Goal: Information Seeking & Learning: Learn about a topic

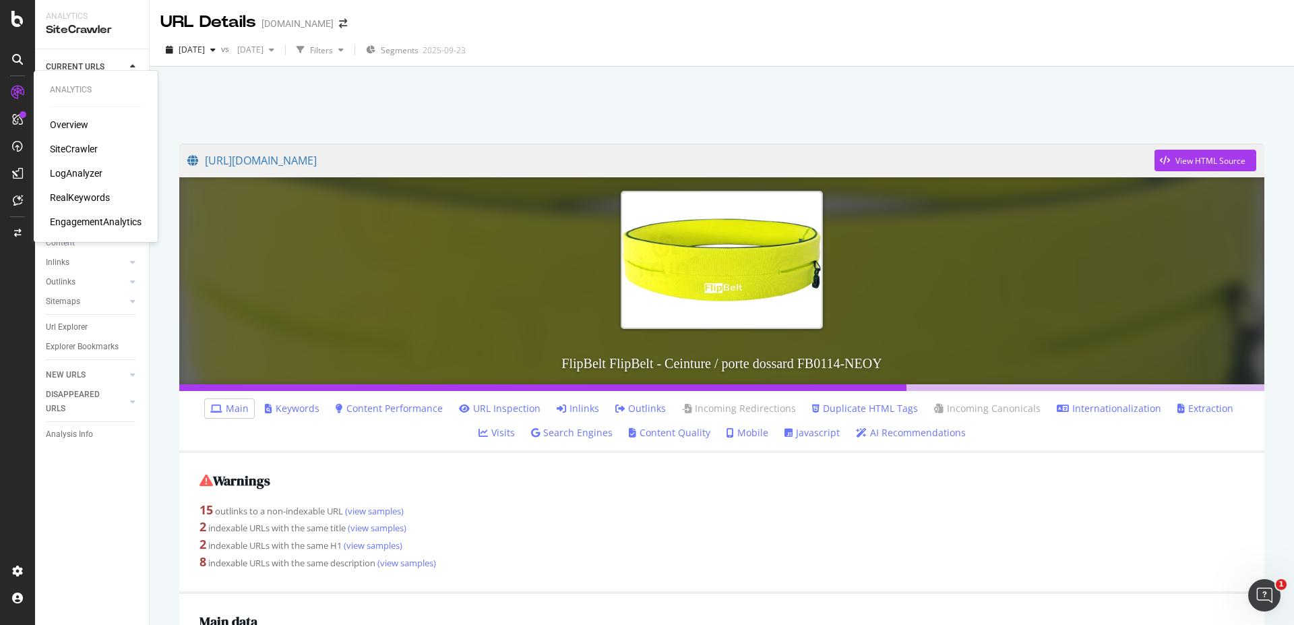
click at [79, 199] on div "RealKeywords" at bounding box center [80, 197] width 60 height 13
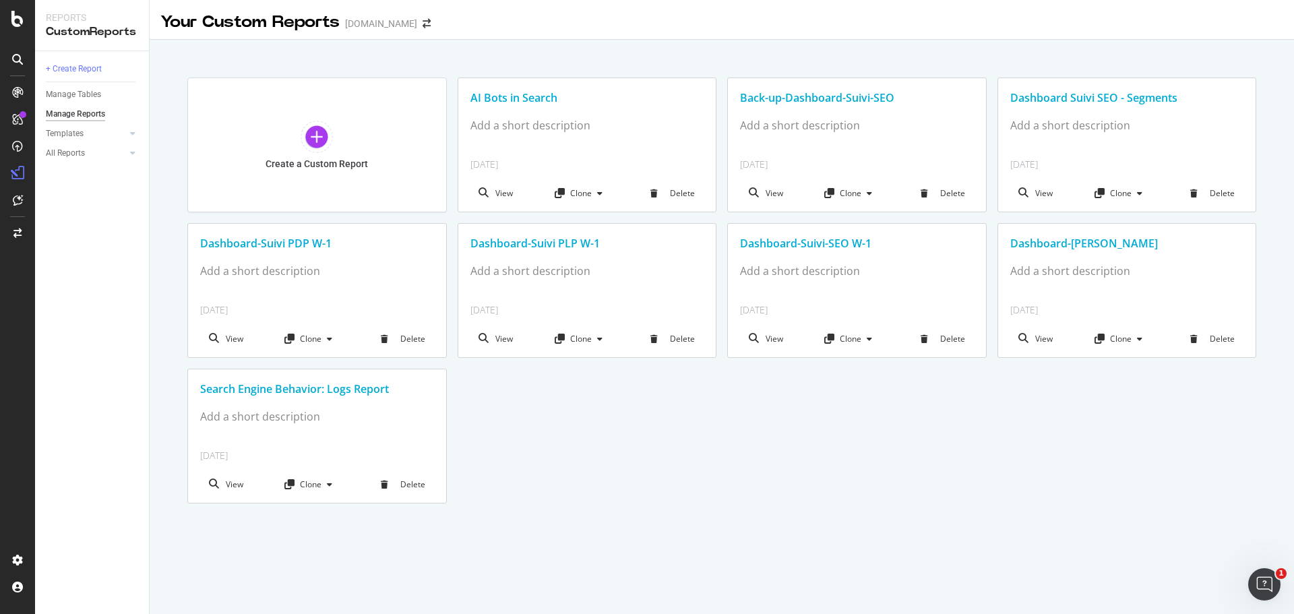
click at [829, 247] on div "Dashboard-Suivi-SEO W-1" at bounding box center [857, 243] width 234 height 15
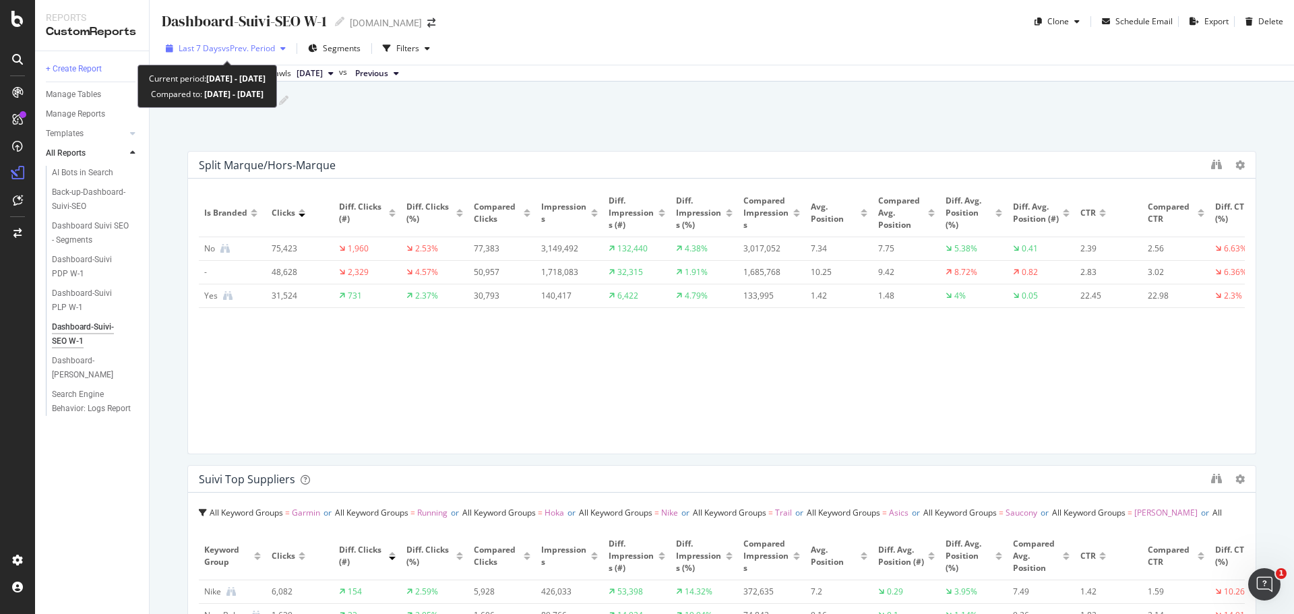
click at [286, 49] on icon "button" at bounding box center [282, 48] width 5 height 8
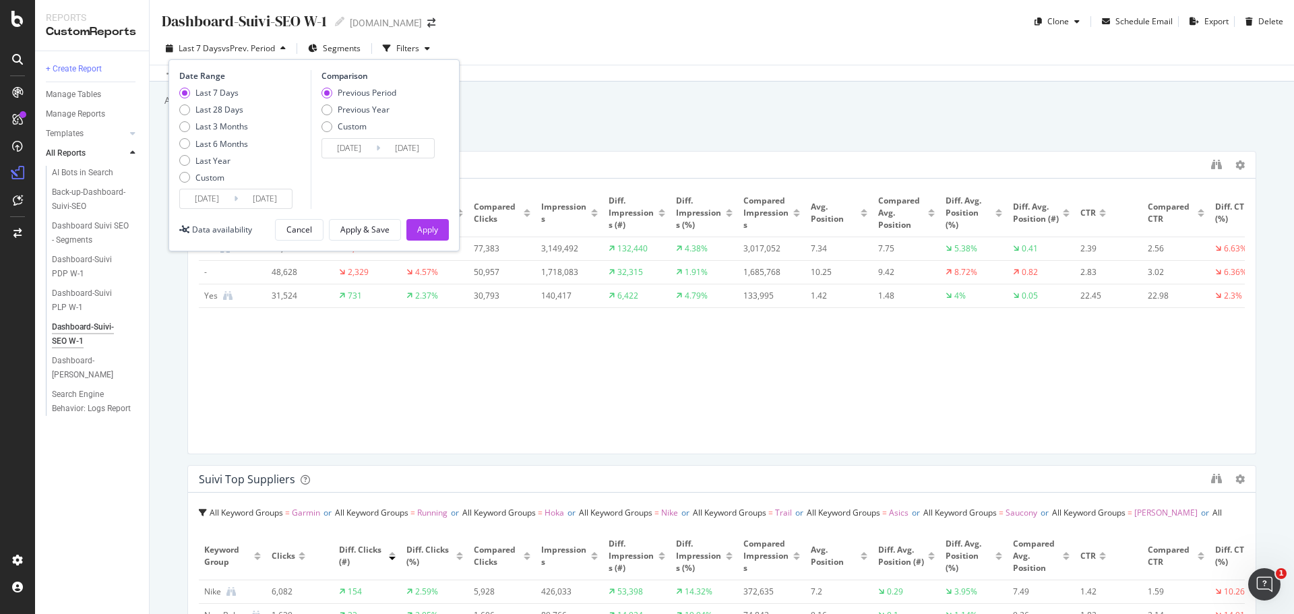
click at [213, 201] on input "2025/09/27" at bounding box center [207, 198] width 54 height 19
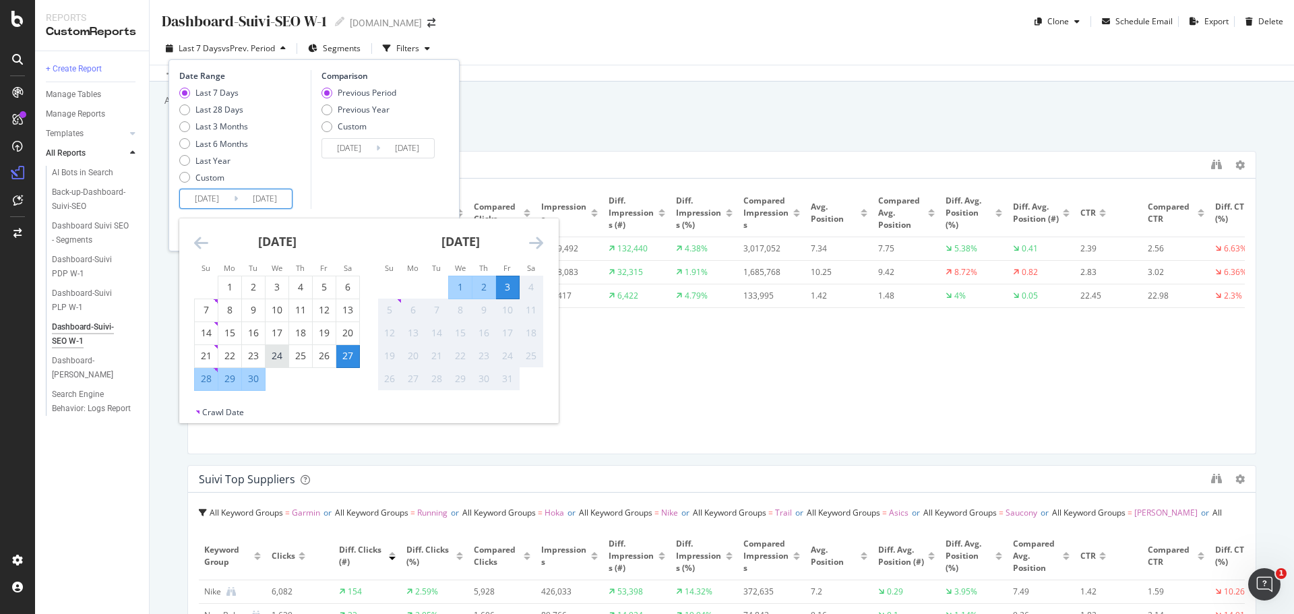
click at [277, 354] on div "24" at bounding box center [276, 355] width 23 height 13
type input "2025/09/24"
type input "2025/09/14"
type input "2025/09/23"
click at [258, 379] on div "30" at bounding box center [253, 378] width 23 height 13
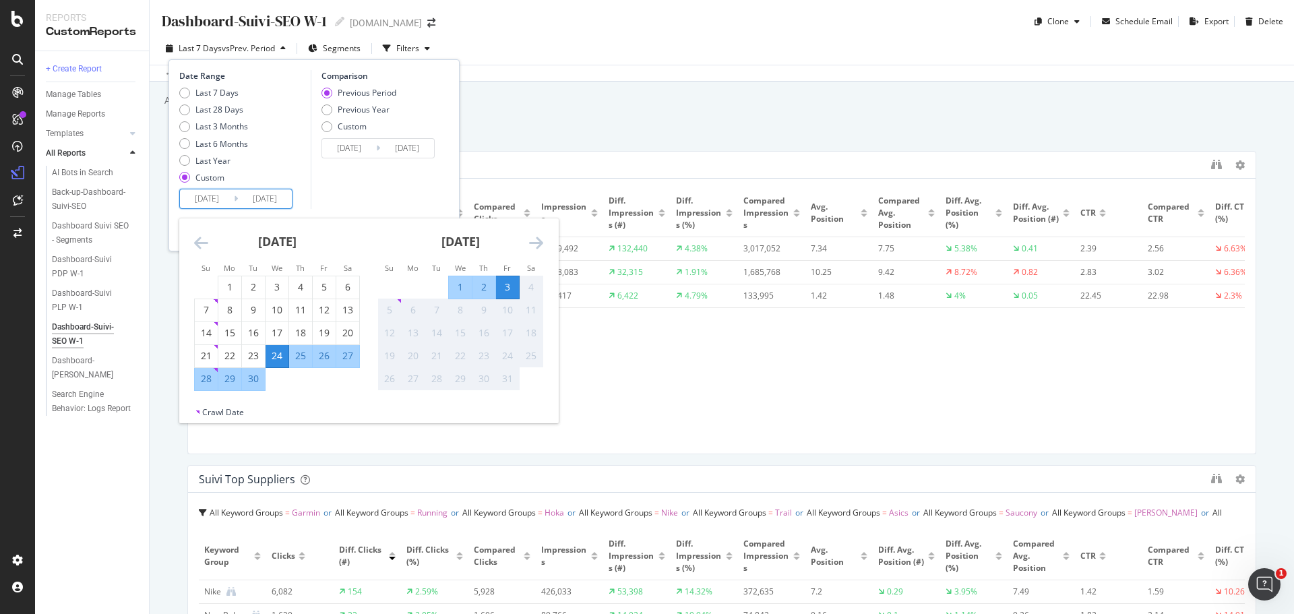
type input "2025/09/30"
type input "2025/09/17"
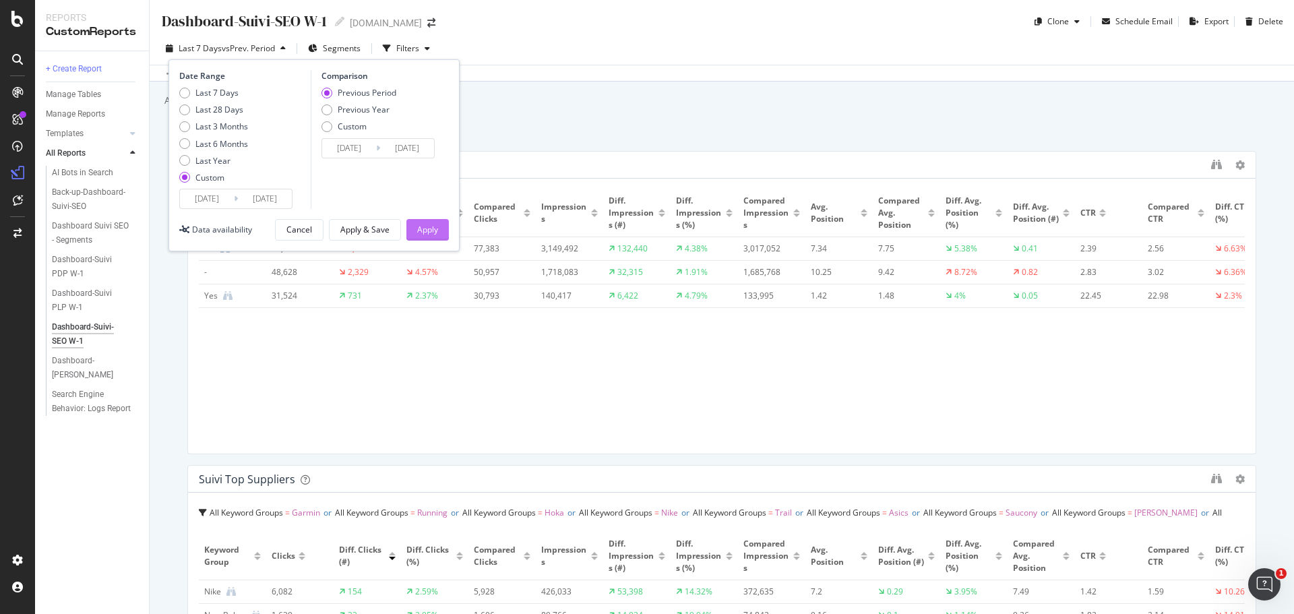
click at [439, 230] on button "Apply" at bounding box center [427, 230] width 42 height 22
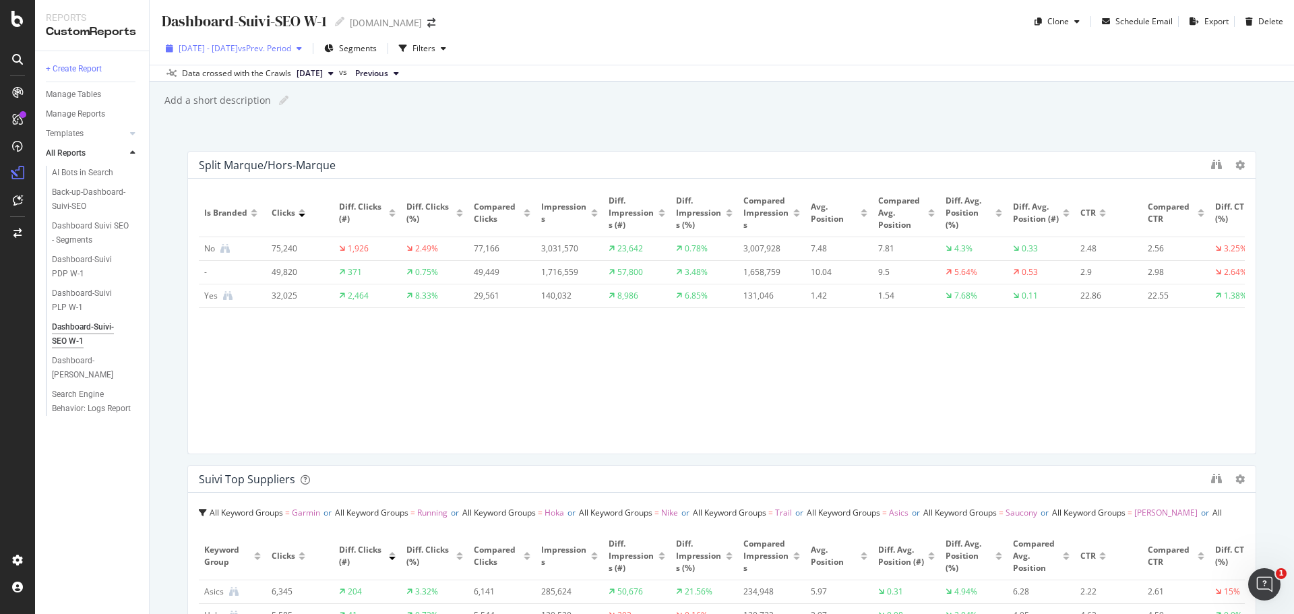
click at [307, 50] on div "button" at bounding box center [299, 48] width 16 height 8
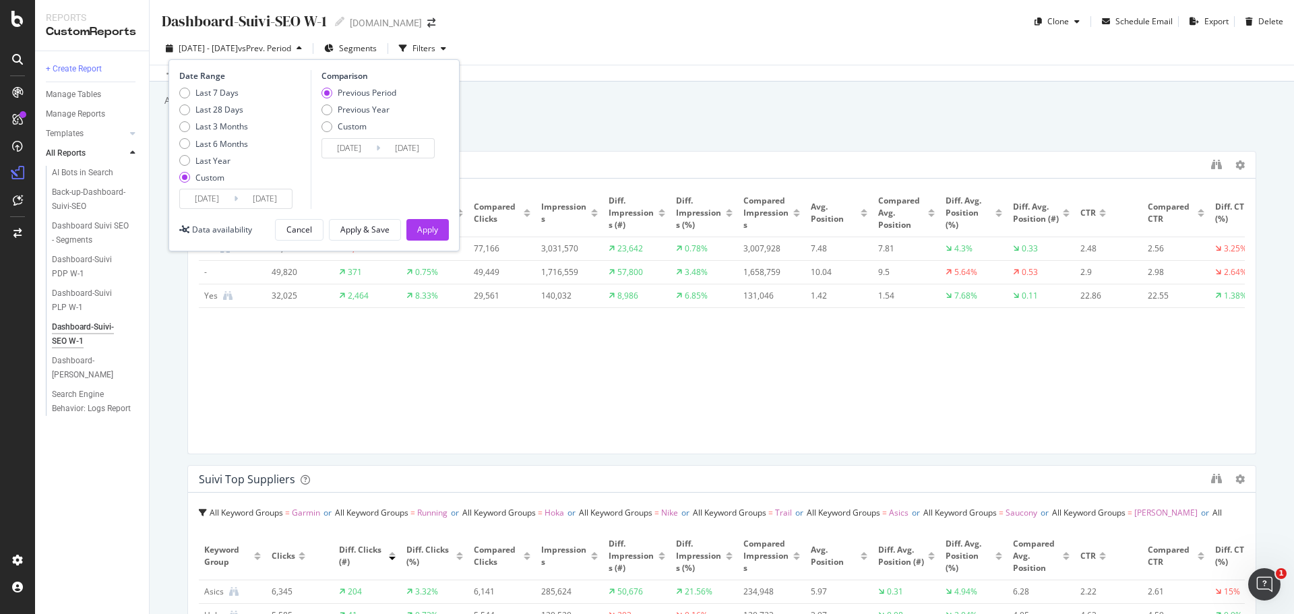
click at [792, 127] on div "Dashboard-Suivi-SEO W-1 Dashboard-Suivi-SEO W-1 irun.fr Clone Schedule Email Ex…" at bounding box center [722, 307] width 1144 height 614
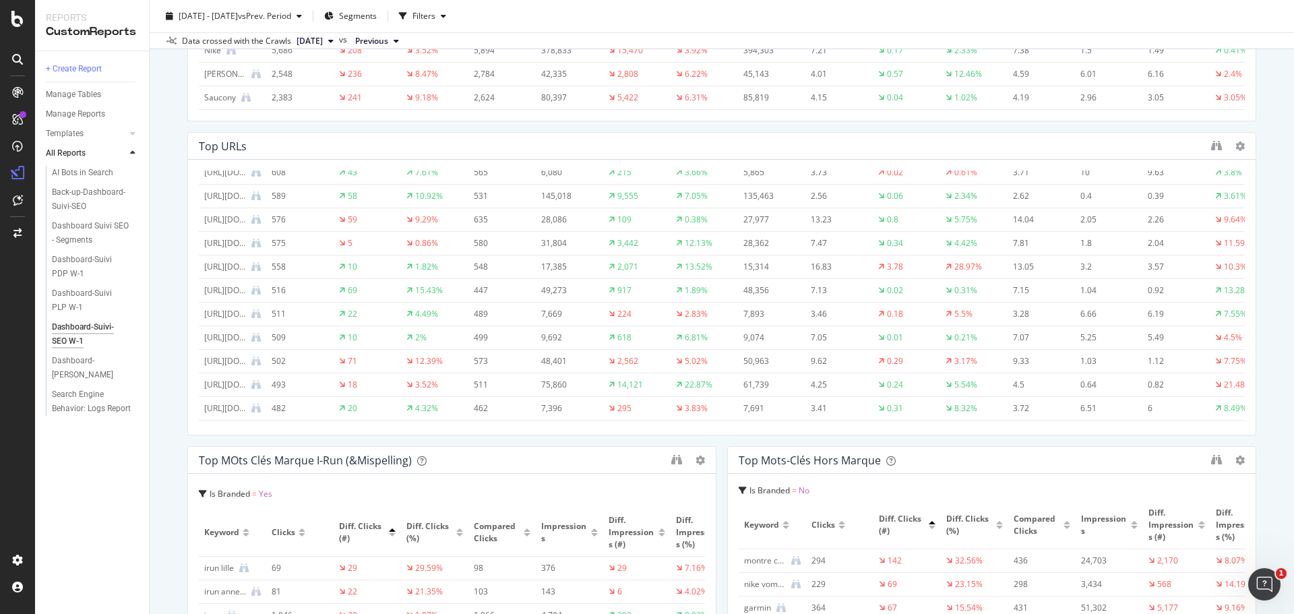
scroll to position [889, 0]
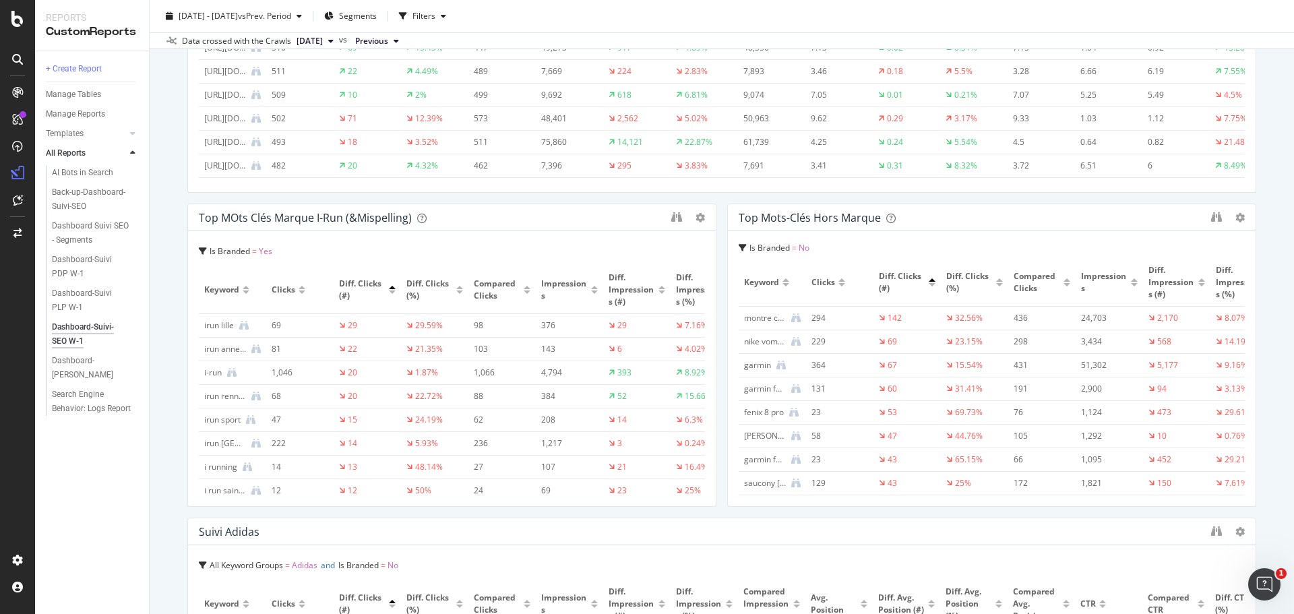
click at [301, 290] on div at bounding box center [302, 290] width 7 height 8
click at [303, 285] on div "Clicks" at bounding box center [300, 290] width 57 height 12
click at [675, 217] on icon "binoculars" at bounding box center [676, 217] width 11 height 11
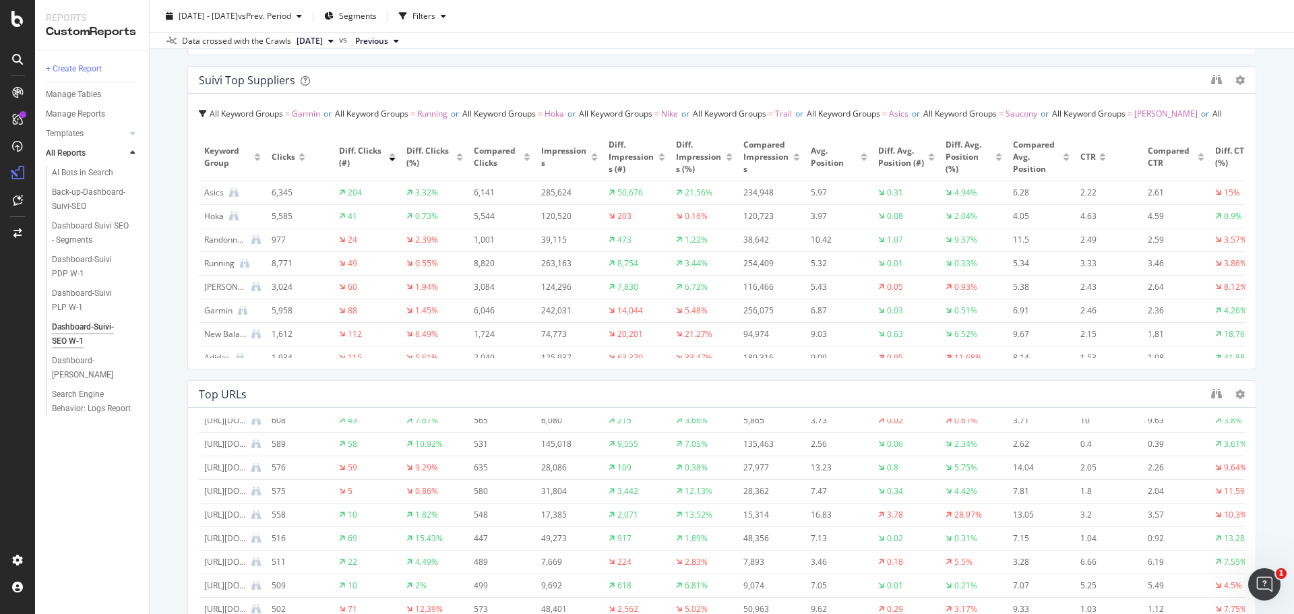
scroll to position [0, 0]
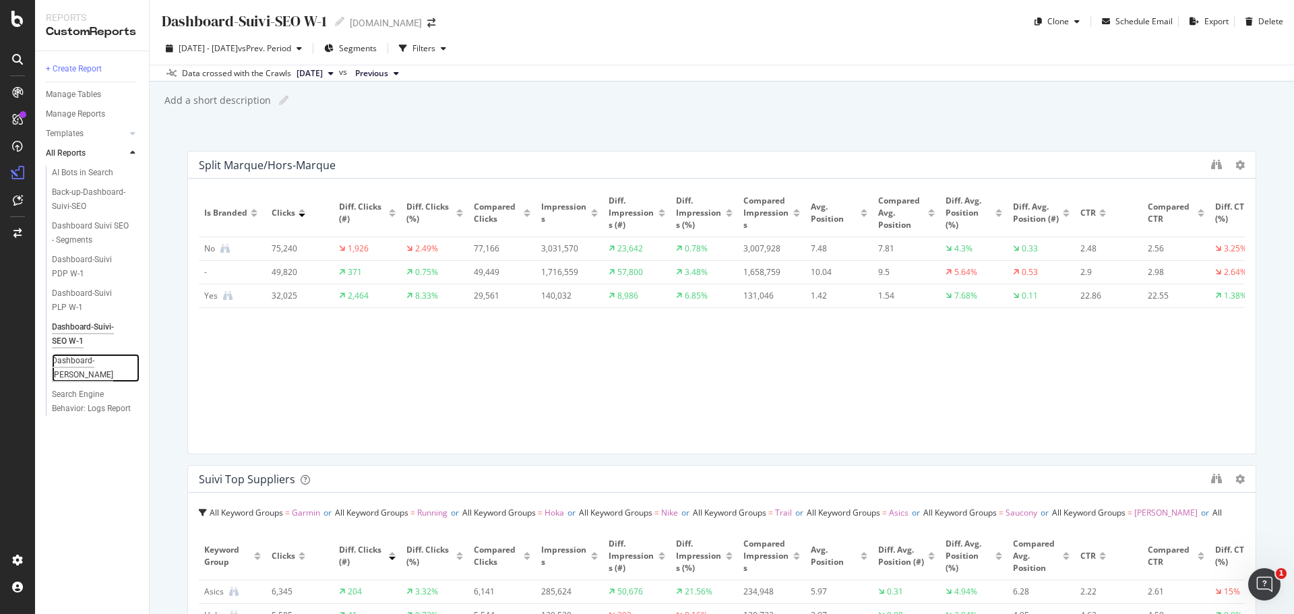
click at [98, 361] on div "Dashboard-Suivi-SEO YoY" at bounding box center [90, 368] width 77 height 28
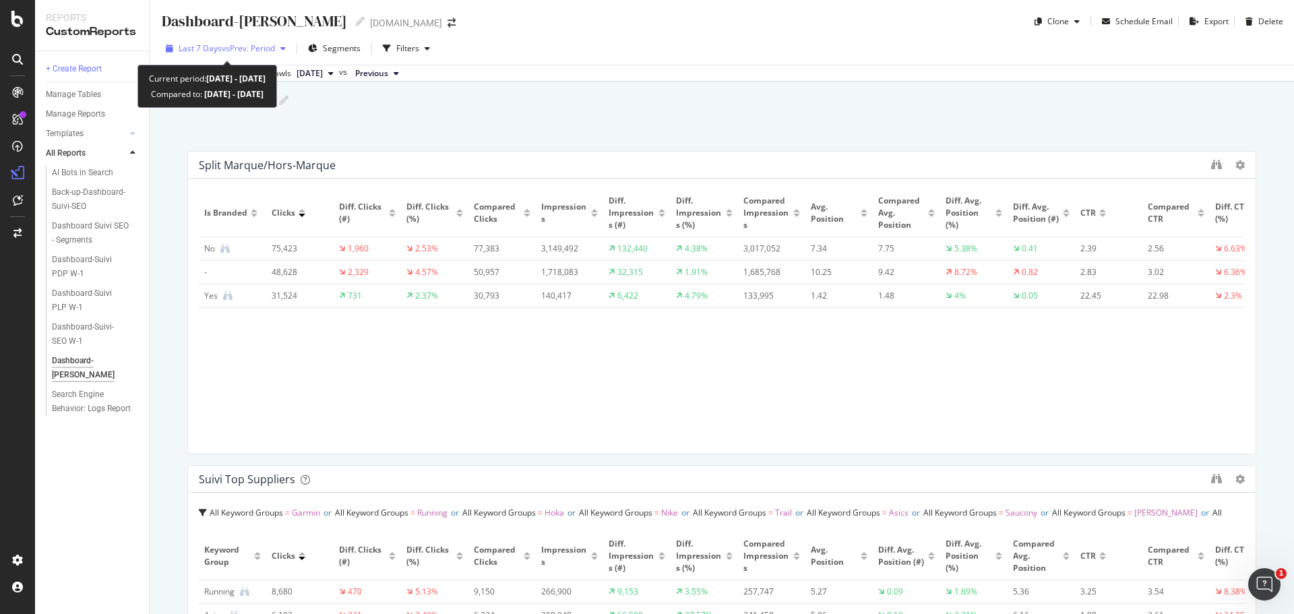
click at [275, 49] on span "vs Prev. Period" at bounding box center [248, 47] width 53 height 11
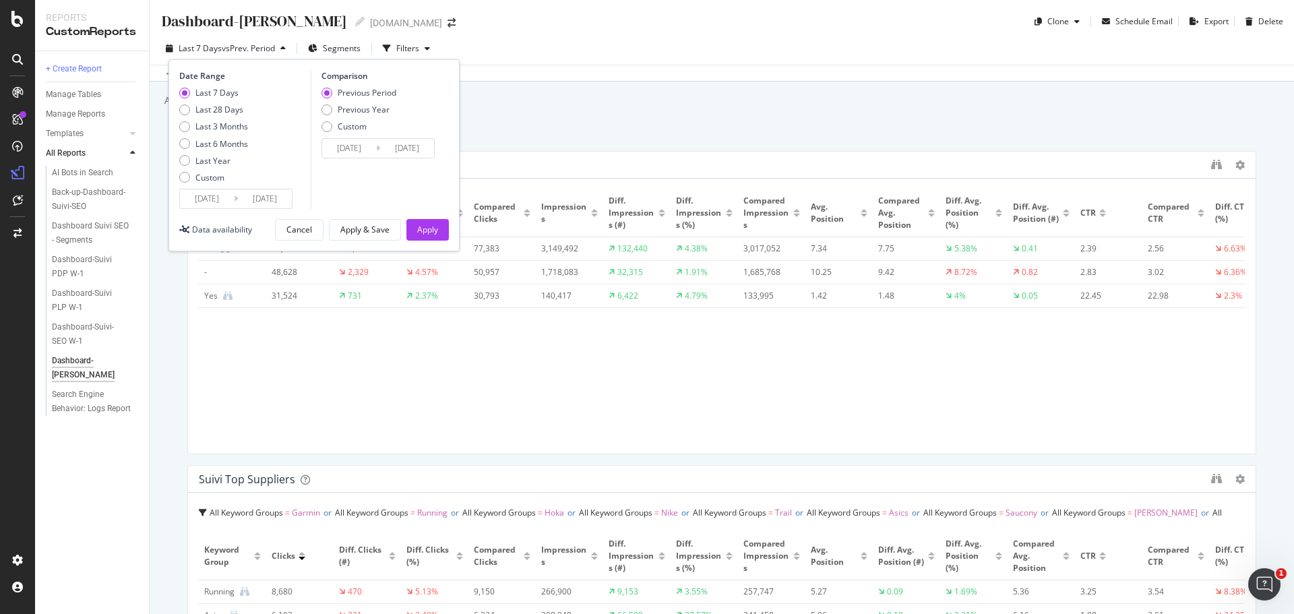
click at [224, 199] on input "2025/09/27" at bounding box center [207, 198] width 54 height 19
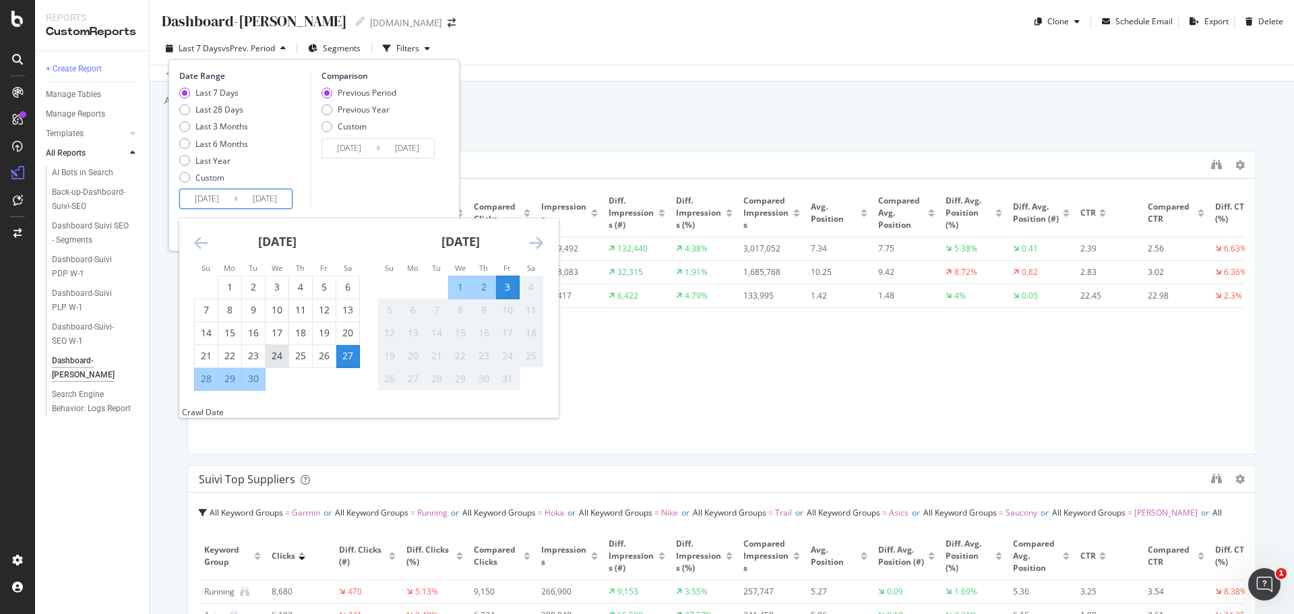
click at [280, 358] on div "24" at bounding box center [276, 355] width 23 height 13
type input "2025/09/24"
type input "2025/09/14"
type input "2025/09/23"
click at [255, 380] on div "30" at bounding box center [253, 378] width 23 height 13
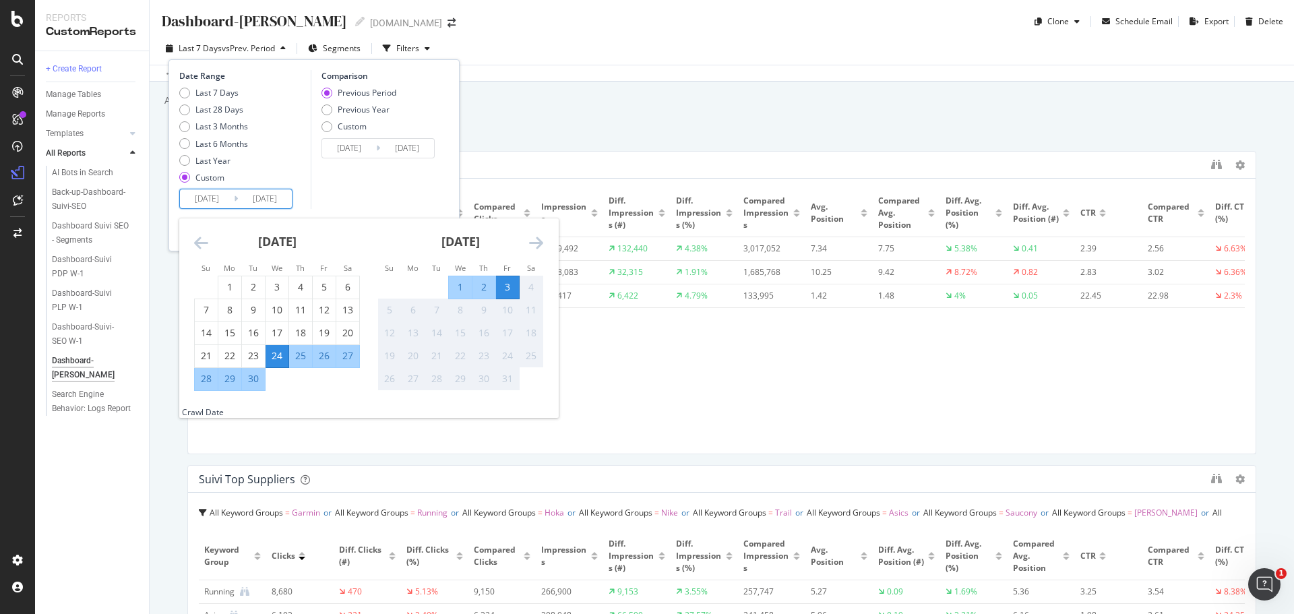
type input "2025/09/30"
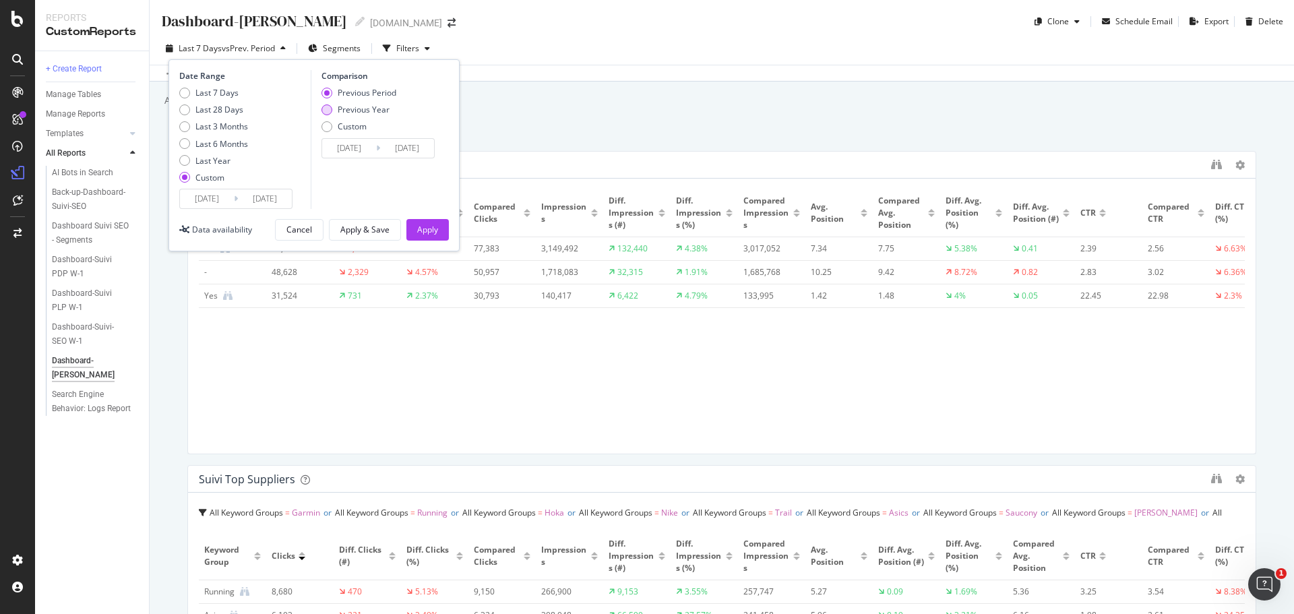
click at [382, 106] on div "Previous Year" at bounding box center [364, 109] width 52 height 11
type input "2024/09/25"
type input "2024/10/01"
click at [429, 228] on div "Apply" at bounding box center [427, 229] width 21 height 11
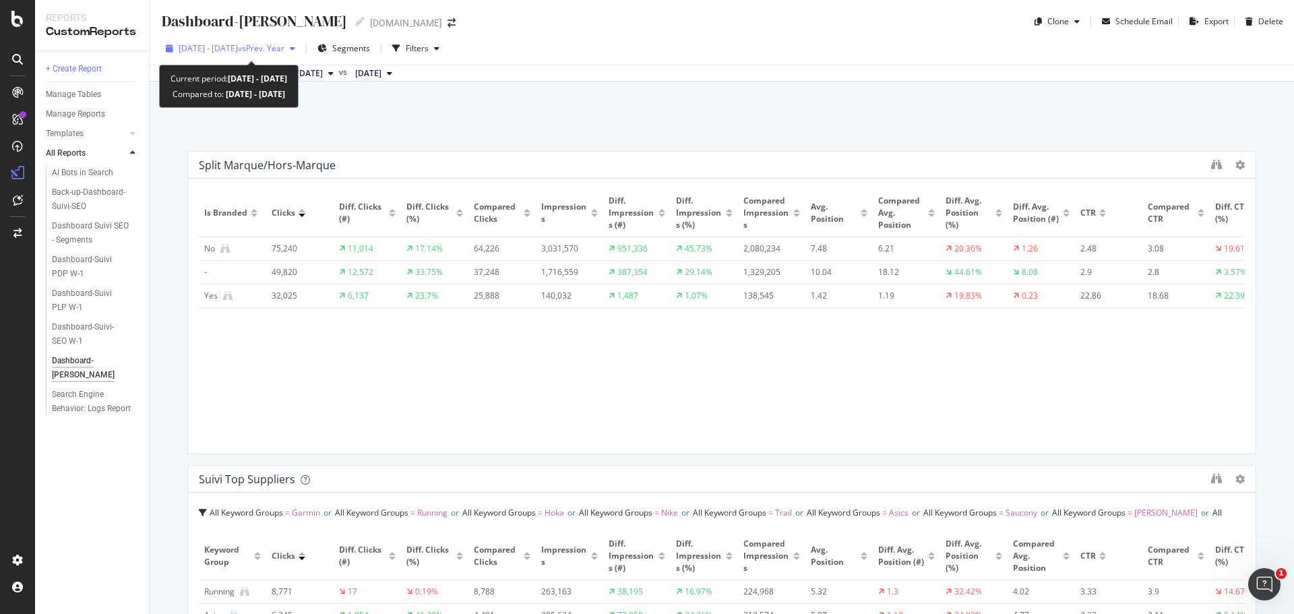
click at [295, 46] on icon "button" at bounding box center [292, 48] width 5 height 8
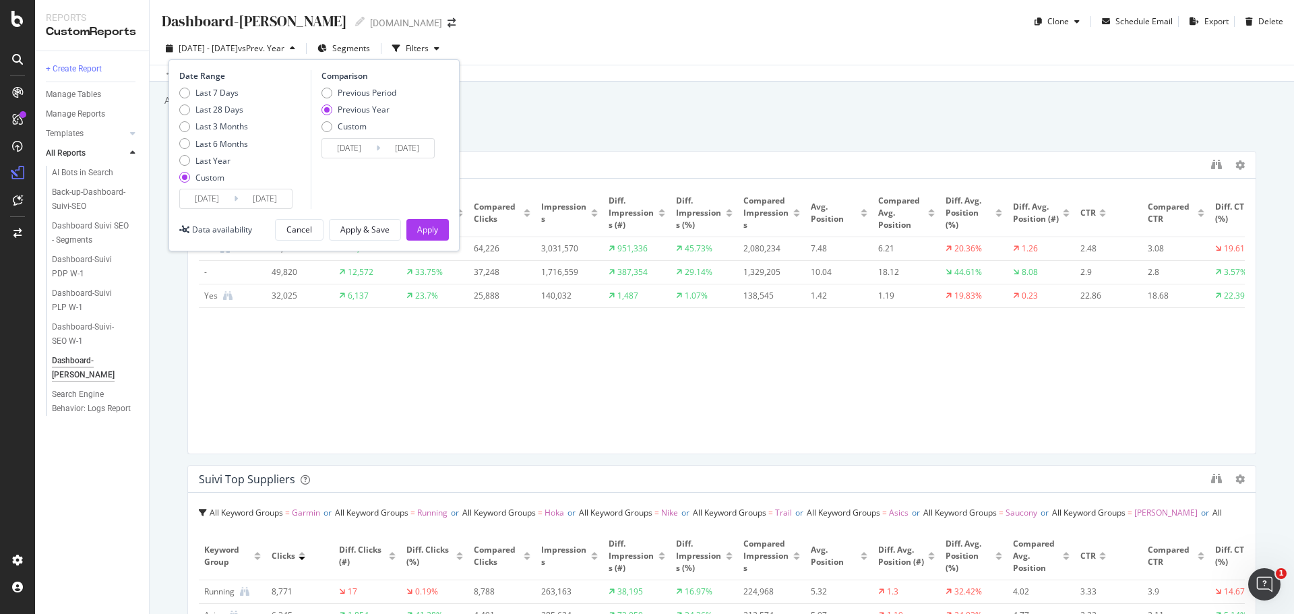
click at [275, 198] on input "2025/09/30" at bounding box center [265, 198] width 54 height 19
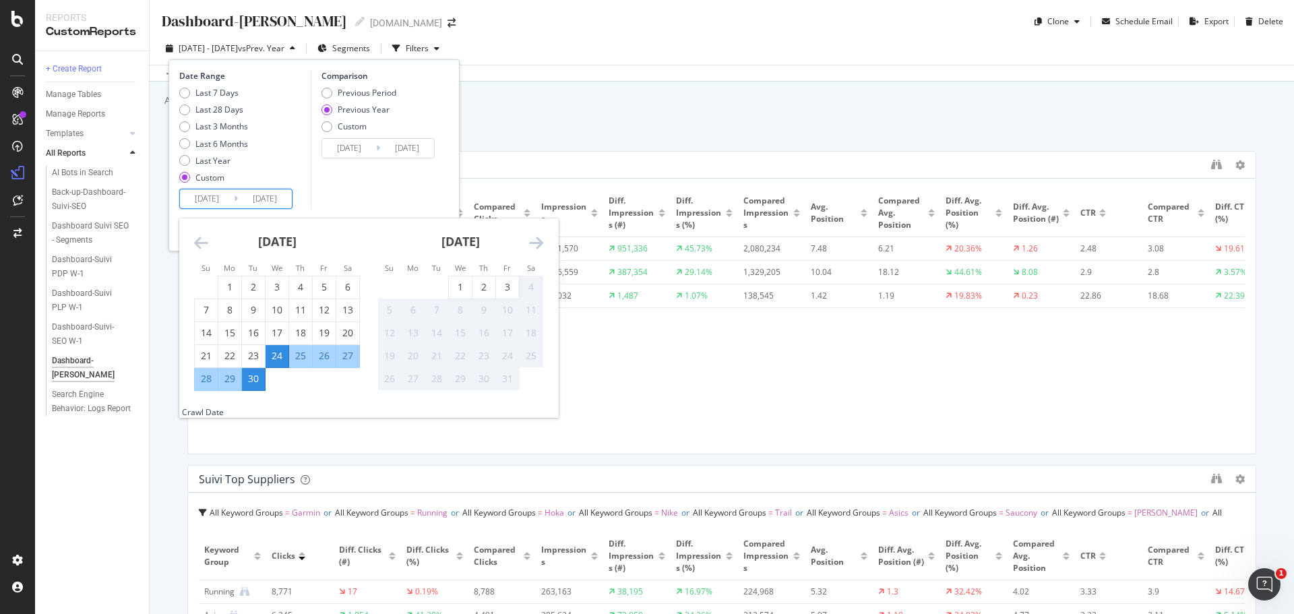
click at [757, 387] on div "Is Branded Clicks Diff. Clicks (#) Diff. Clicks (%) Compared Clicks Impressions…" at bounding box center [722, 315] width 1046 height 253
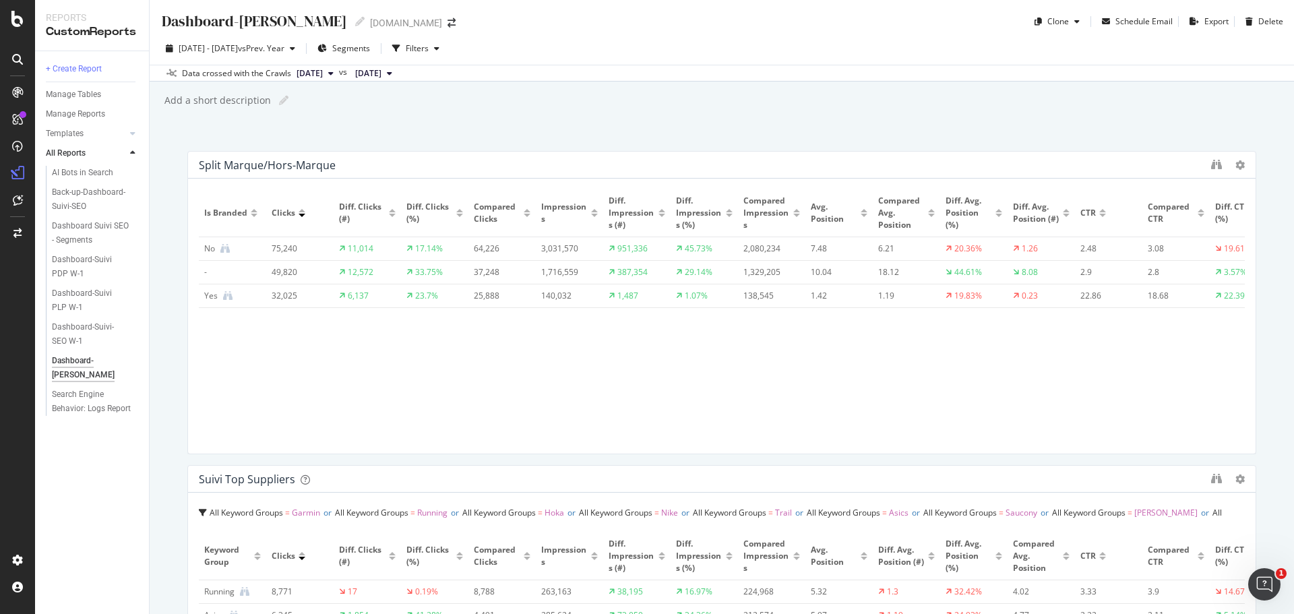
click at [755, 390] on div "Is Branded Clicks Diff. Clicks (#) Diff. Clicks (%) Compared Clicks Impressions…" at bounding box center [722, 315] width 1046 height 253
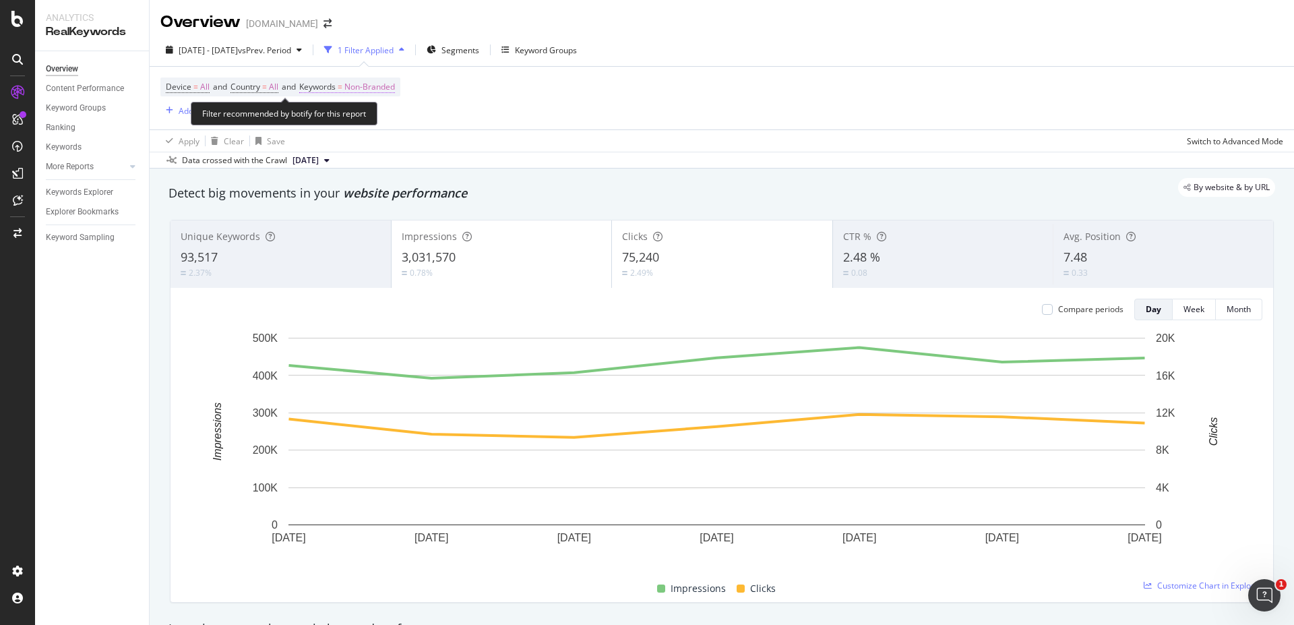
click at [353, 85] on span "Non-Branded" at bounding box center [369, 86] width 51 height 19
click at [358, 115] on span "Non-Branded" at bounding box center [347, 118] width 56 height 11
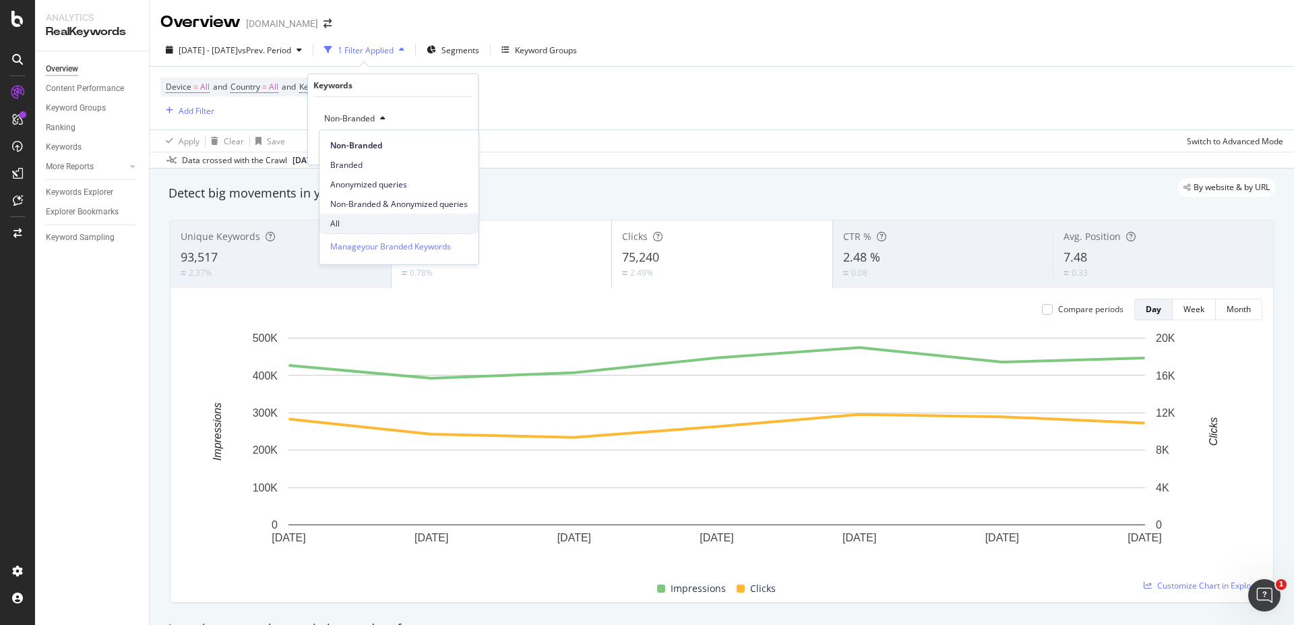
click at [366, 218] on span "All" at bounding box center [398, 224] width 137 height 12
click at [443, 144] on div "button" at bounding box center [437, 147] width 18 height 8
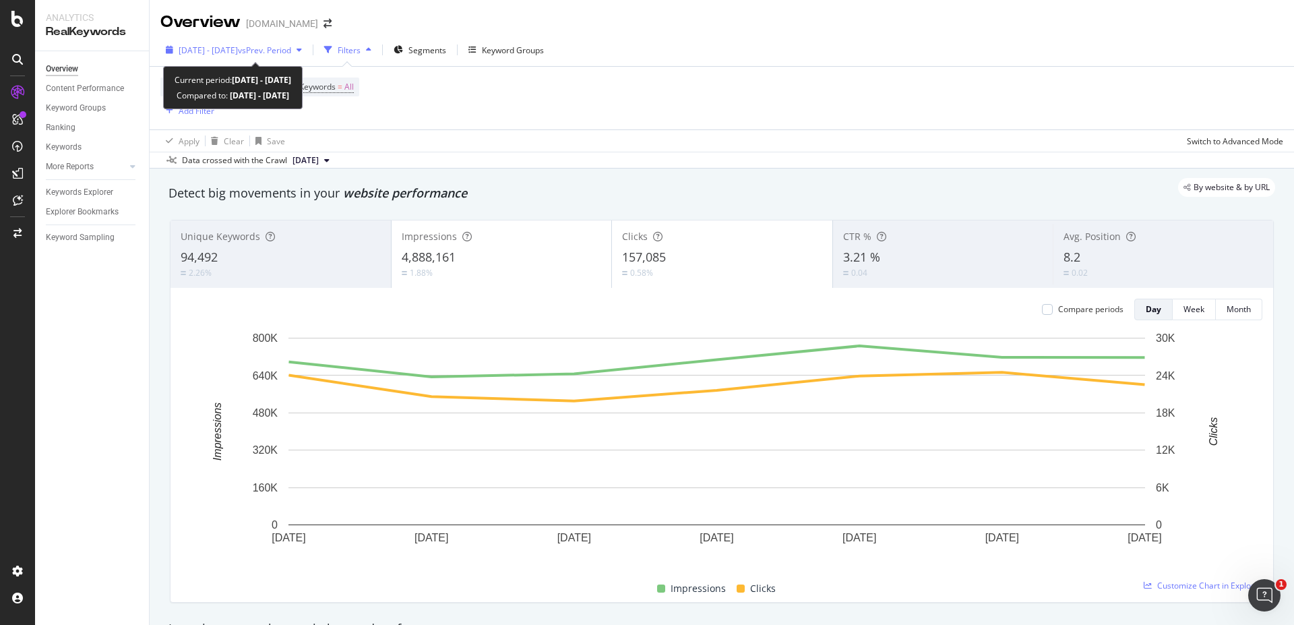
click at [302, 49] on icon "button" at bounding box center [298, 50] width 5 height 8
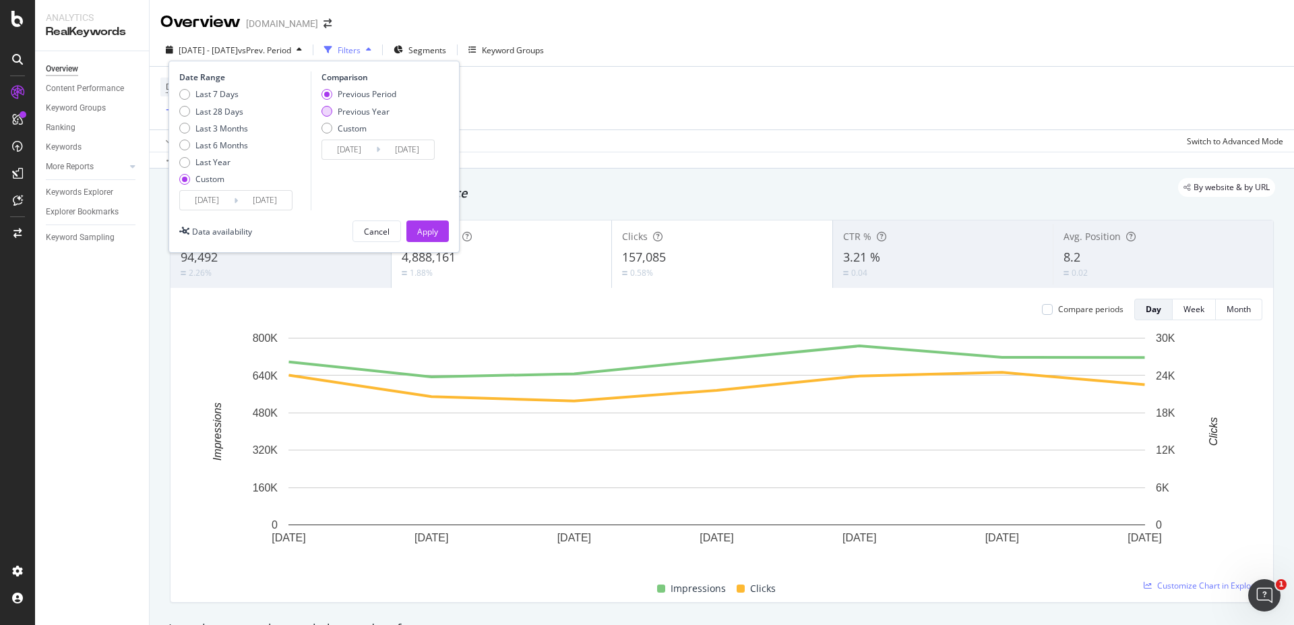
click at [365, 111] on div "Previous Year" at bounding box center [364, 111] width 52 height 11
type input "2024/09/25"
type input "2024/10/01"
click at [431, 228] on div "Apply" at bounding box center [427, 231] width 21 height 11
